Goal: Find specific page/section: Find specific page/section

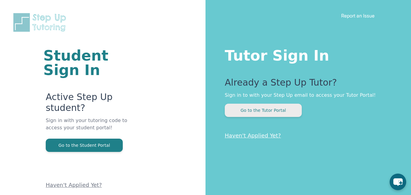
click at [288, 109] on button "Go to the Tutor Portal" at bounding box center [263, 110] width 77 height 13
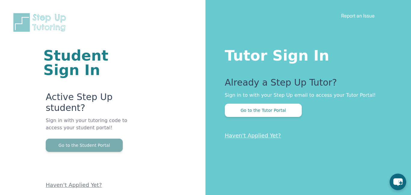
click at [90, 150] on button "Go to the Student Portal" at bounding box center [84, 144] width 77 height 13
